Goal: Information Seeking & Learning: Find specific fact

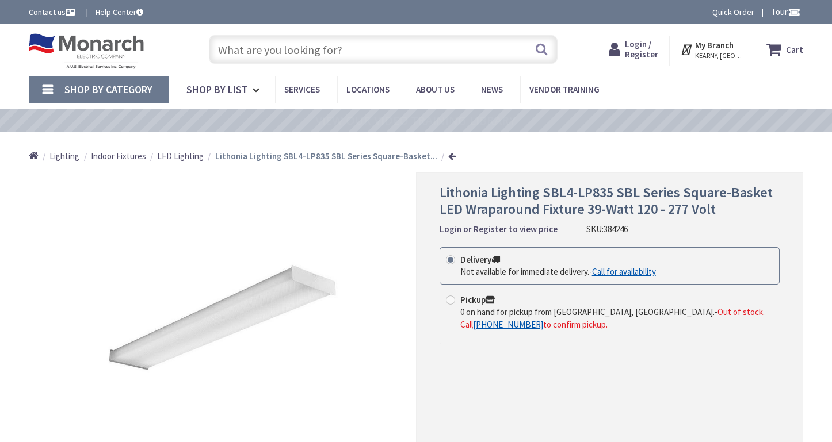
click at [271, 49] on input "text" at bounding box center [383, 49] width 349 height 29
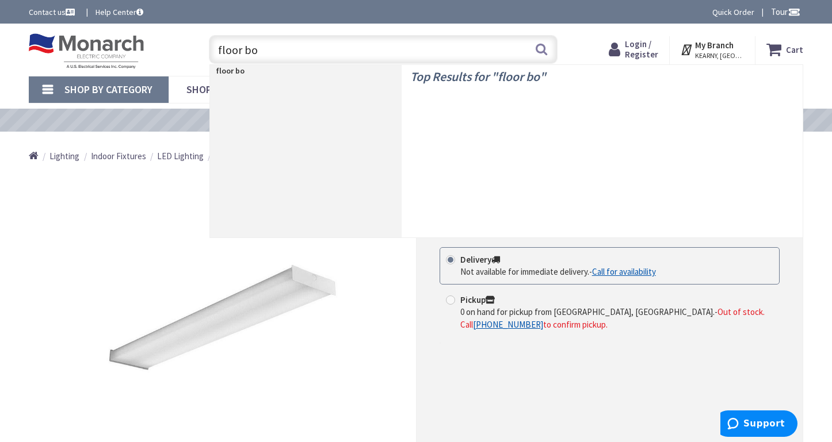
type input "floor box"
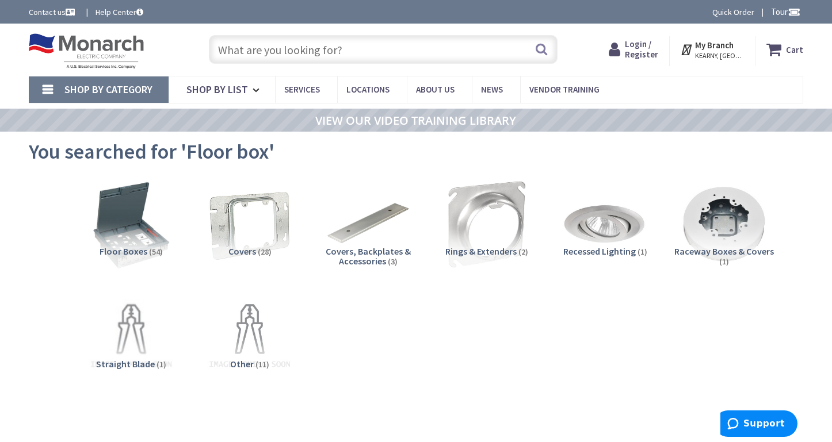
click at [284, 53] on input "text" at bounding box center [383, 49] width 349 height 29
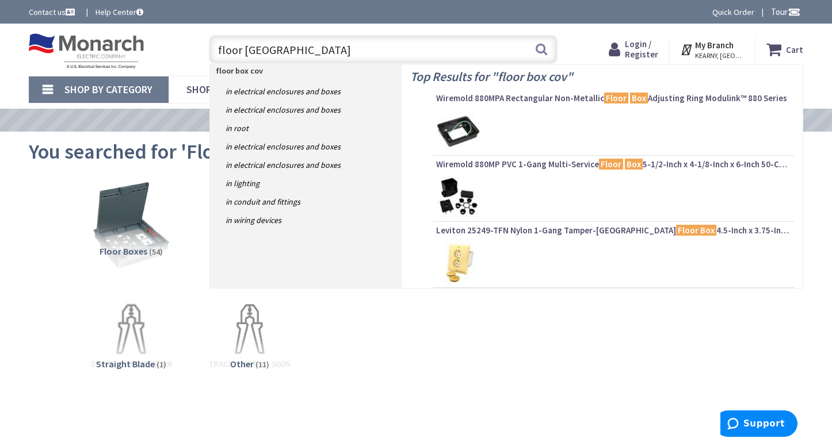
type input "floor box cover"
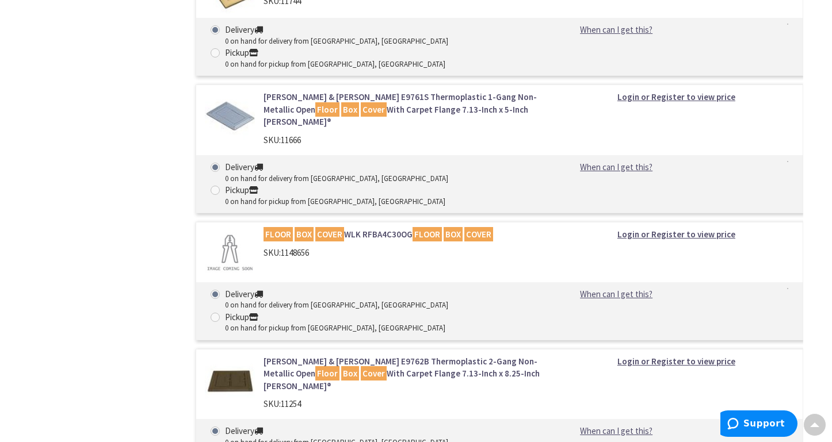
scroll to position [2473, 0]
